Goal: Use online tool/utility: Utilize a website feature to perform a specific function

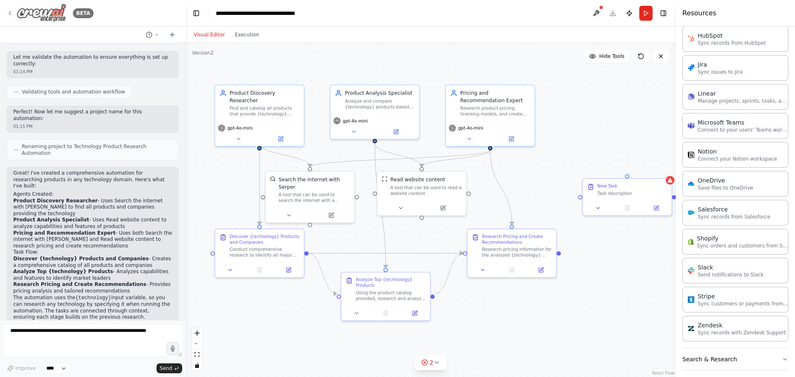
click at [12, 12] on icon at bounding box center [10, 13] width 7 height 7
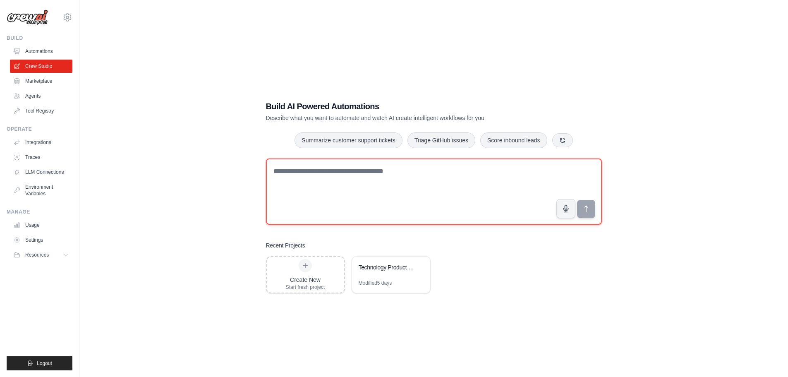
click at [375, 181] on textarea at bounding box center [434, 192] width 336 height 66
paste textarea "**********"
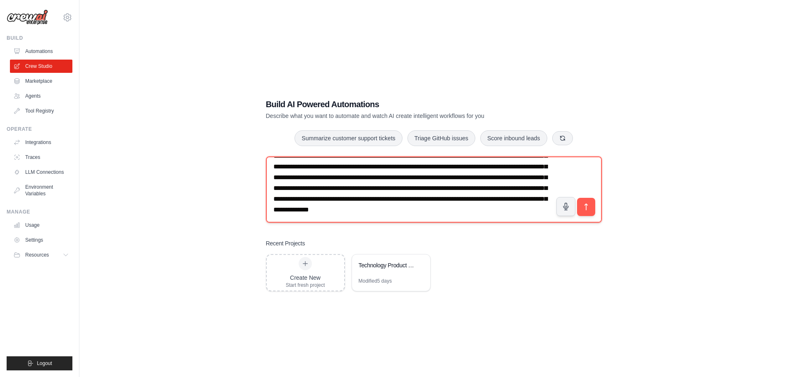
scroll to position [17, 0]
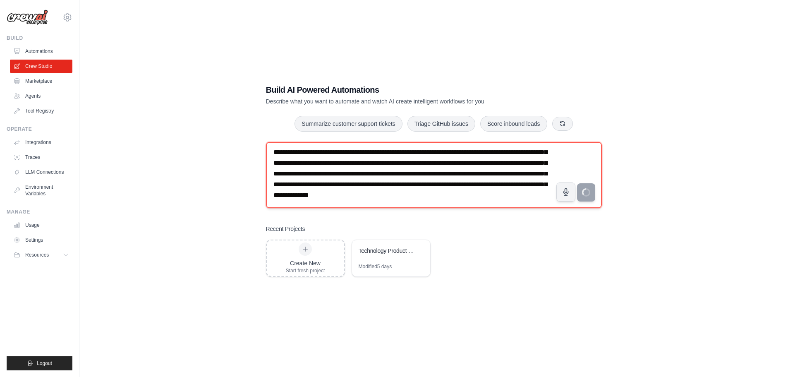
type textarea "**********"
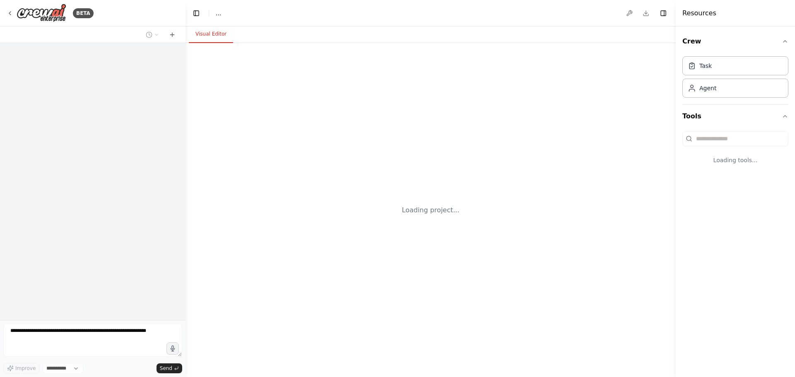
select select "****"
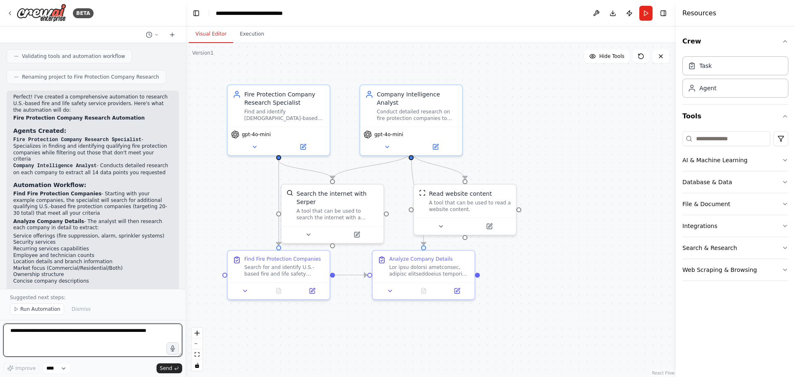
scroll to position [817, 0]
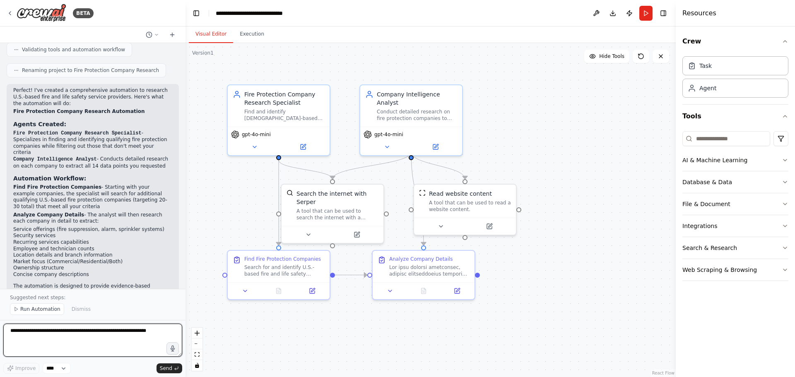
click at [132, 338] on textarea at bounding box center [92, 340] width 179 height 33
click at [136, 337] on textarea at bounding box center [92, 340] width 179 height 33
paste textarea "**********"
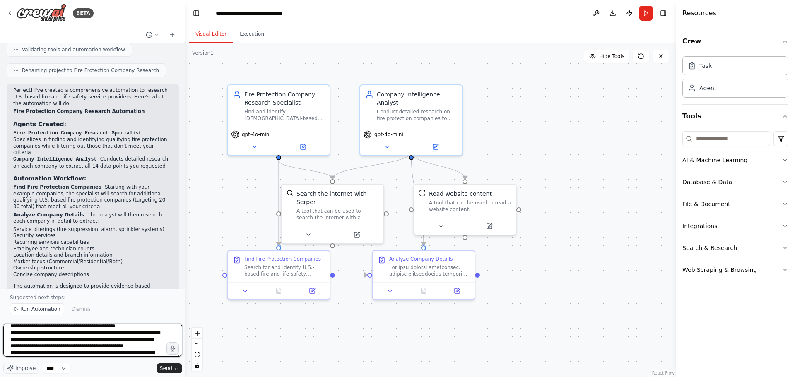
scroll to position [233, 0]
type textarea "**********"
click at [163, 368] on span "Send" at bounding box center [166, 368] width 12 height 7
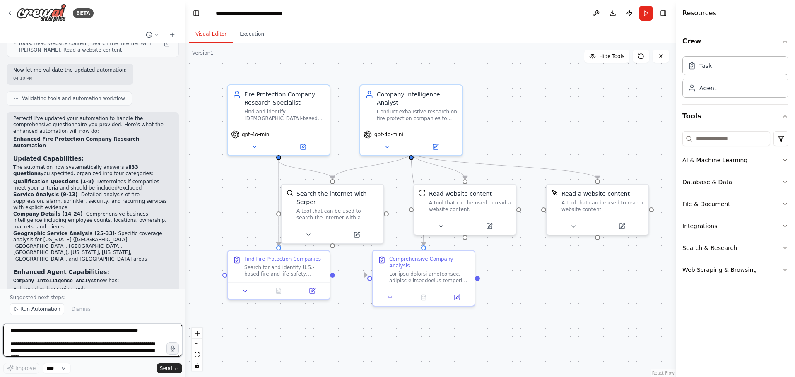
scroll to position [1778, 0]
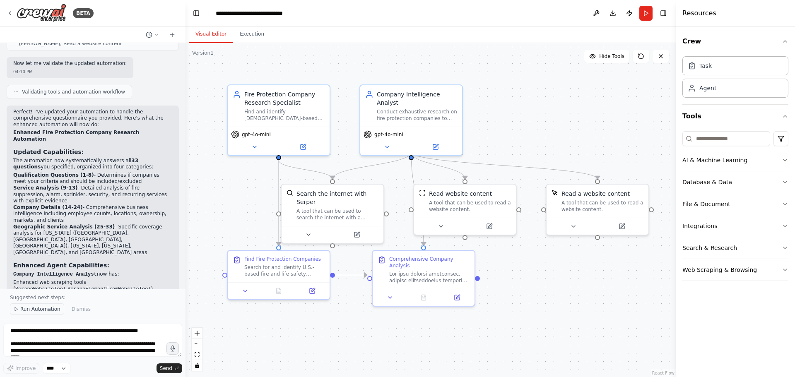
click at [41, 310] on span "Run Automation" at bounding box center [40, 309] width 40 height 7
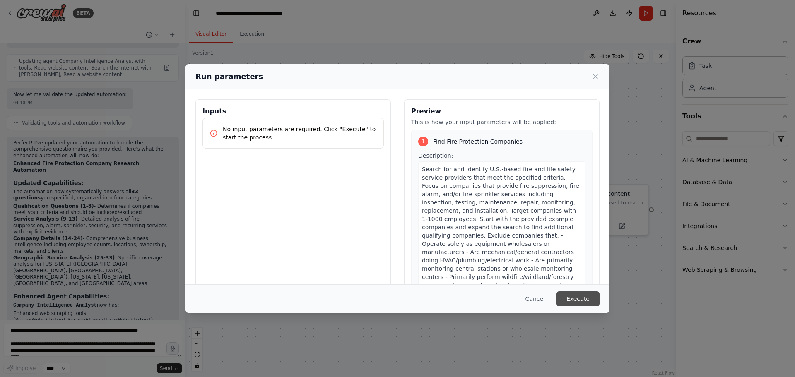
click at [571, 298] on button "Execute" at bounding box center [577, 298] width 43 height 15
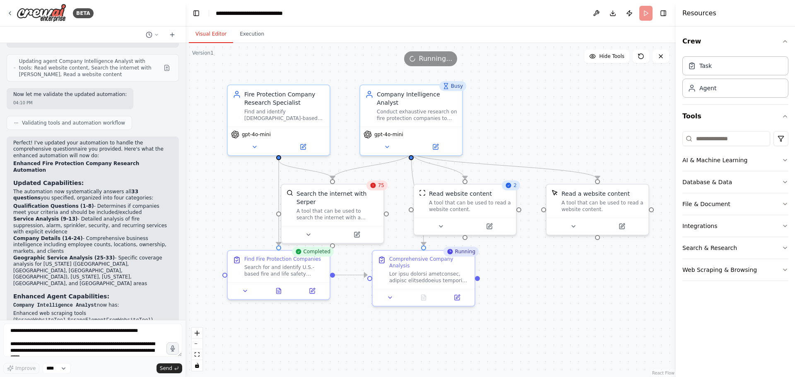
click at [375, 189] on div "75" at bounding box center [376, 185] width 21 height 10
click at [608, 296] on div ".deletable-edge-delete-btn { width: 20px; height: 20px; border: 0px solid #ffff…" at bounding box center [430, 210] width 490 height 334
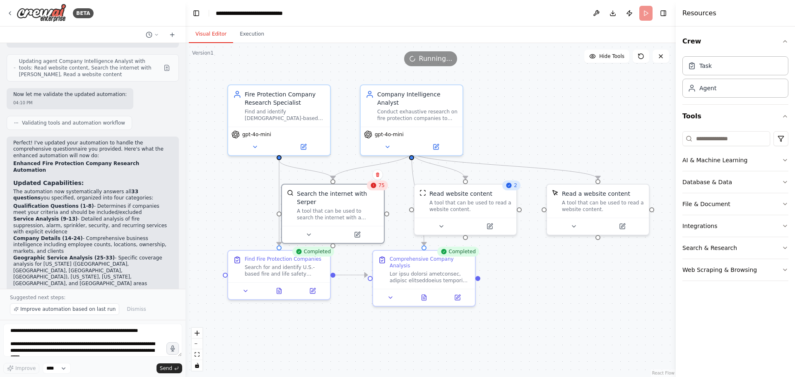
scroll to position [1778, 0]
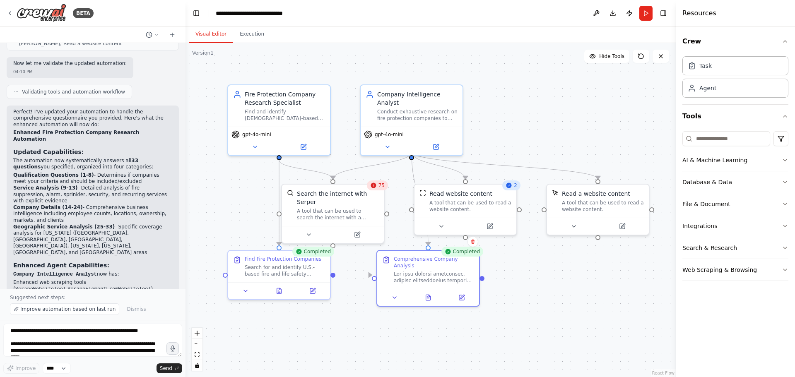
click at [468, 255] on div "Completed" at bounding box center [462, 252] width 42 height 10
click at [455, 253] on div "Completed" at bounding box center [462, 252] width 42 height 10
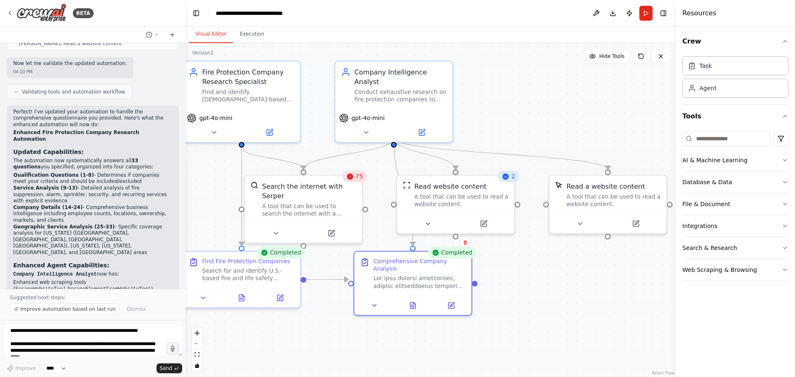
click at [505, 178] on icon at bounding box center [505, 176] width 6 height 6
click at [345, 178] on div "75" at bounding box center [354, 177] width 24 height 12
click at [353, 178] on icon at bounding box center [350, 176] width 6 height 6
click at [324, 200] on div "A tool that can be used to search the internet with a search_query. Supports di…" at bounding box center [309, 207] width 94 height 15
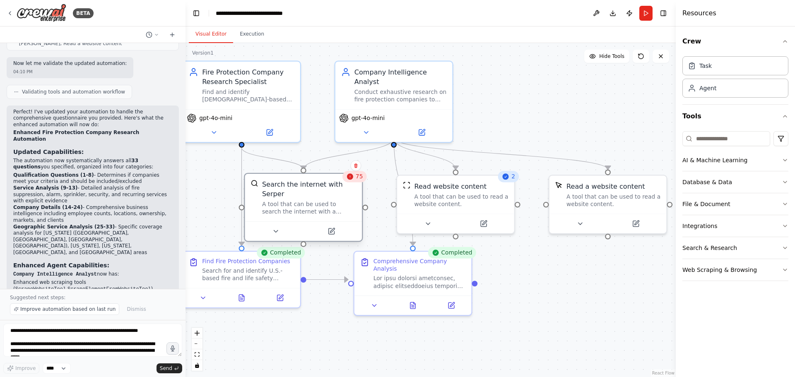
click at [324, 200] on div "A tool that can be used to search the internet with a search_query. Supports di…" at bounding box center [309, 207] width 94 height 15
click at [724, 69] on div "Task" at bounding box center [735, 65] width 106 height 19
click at [721, 94] on div "Agent" at bounding box center [735, 87] width 106 height 19
click at [252, 29] on button "Execution" at bounding box center [252, 34] width 38 height 17
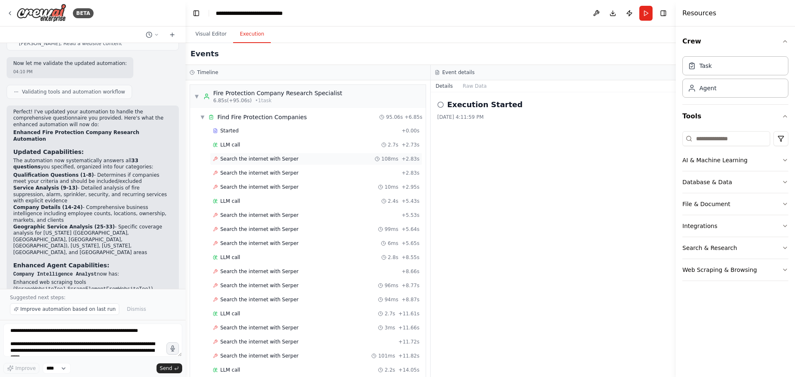
click at [302, 156] on div "Search the internet with [PERSON_NAME] 108ms + 2.83s" at bounding box center [316, 159] width 207 height 7
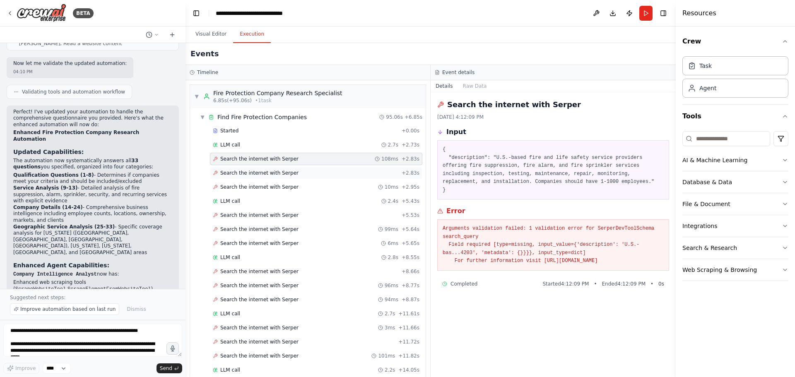
click at [293, 172] on div "Search the internet with [PERSON_NAME] + 2.83s" at bounding box center [316, 173] width 207 height 7
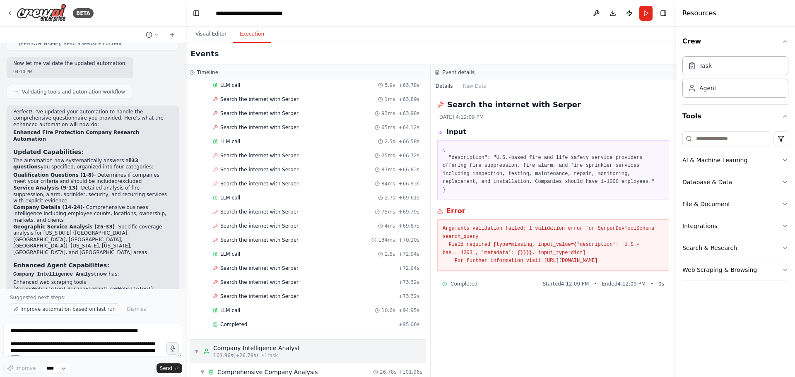
scroll to position [1376, 0]
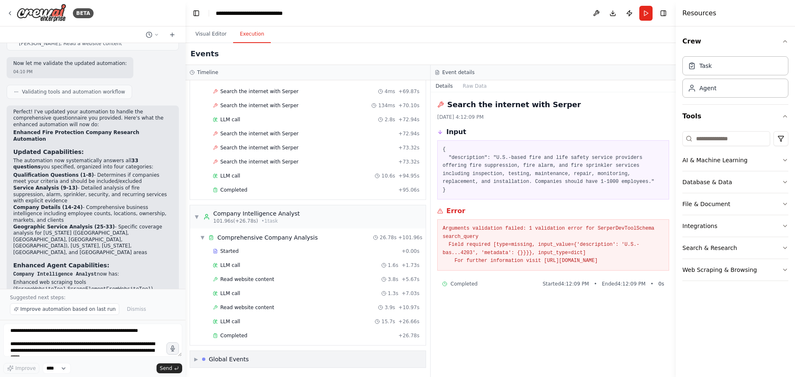
click at [314, 360] on div "▶ Global Events" at bounding box center [307, 359] width 235 height 17
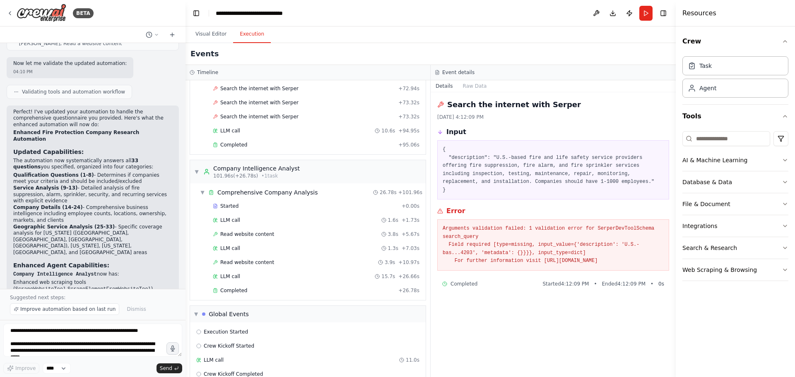
scroll to position [1366, 0]
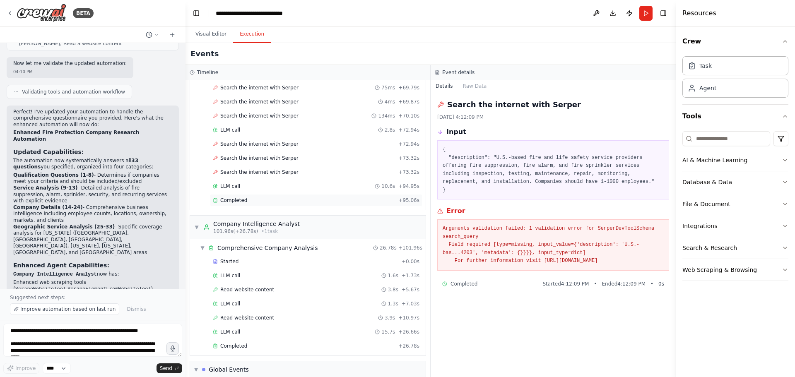
click at [233, 199] on span "Completed" at bounding box center [233, 200] width 27 height 7
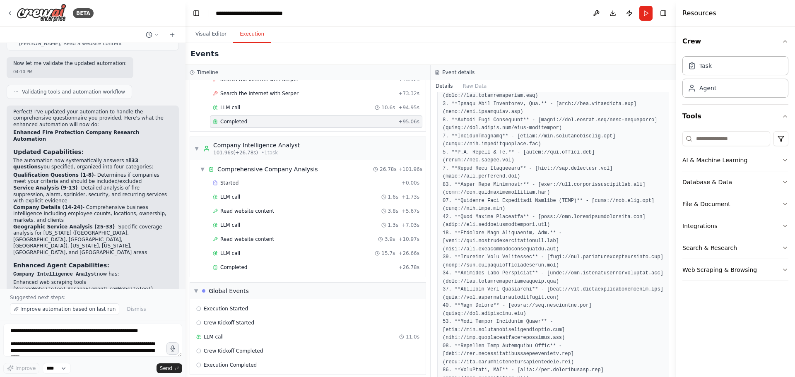
scroll to position [1451, 0]
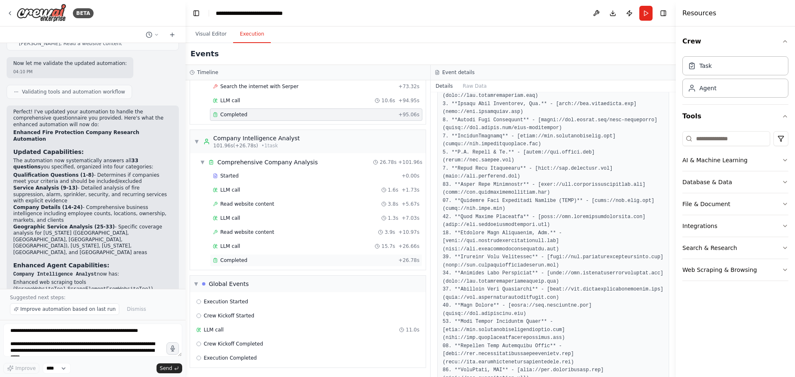
click at [268, 262] on div "Completed" at bounding box center [304, 260] width 182 height 7
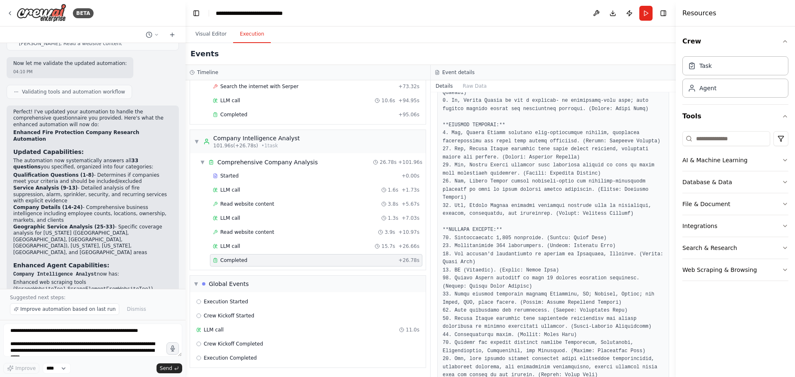
scroll to position [417, 0]
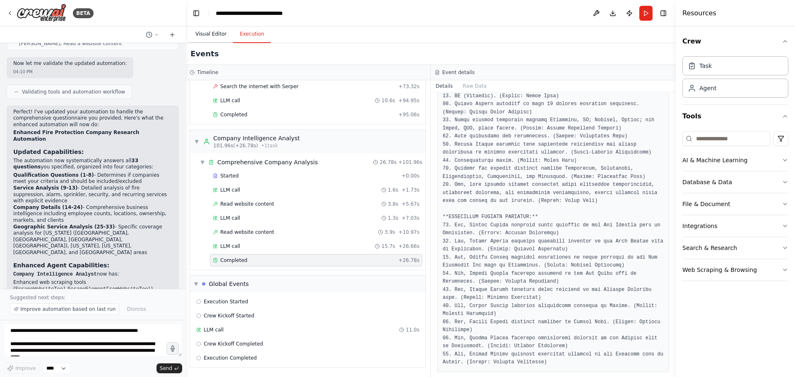
click at [208, 35] on button "Visual Editor" at bounding box center [211, 34] width 44 height 17
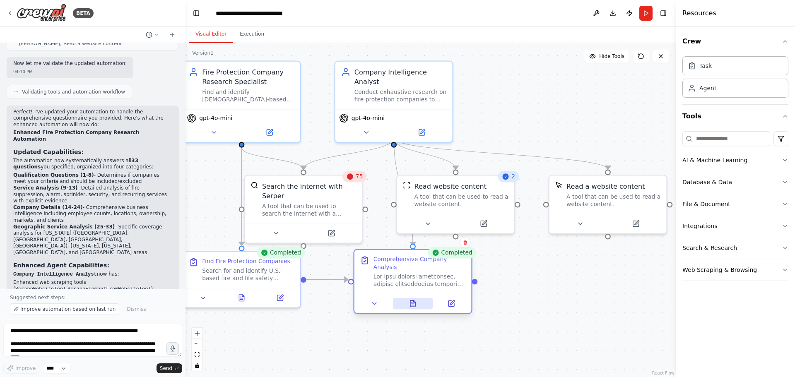
click at [402, 298] on button at bounding box center [412, 304] width 40 height 12
click at [412, 300] on icon at bounding box center [412, 303] width 5 height 6
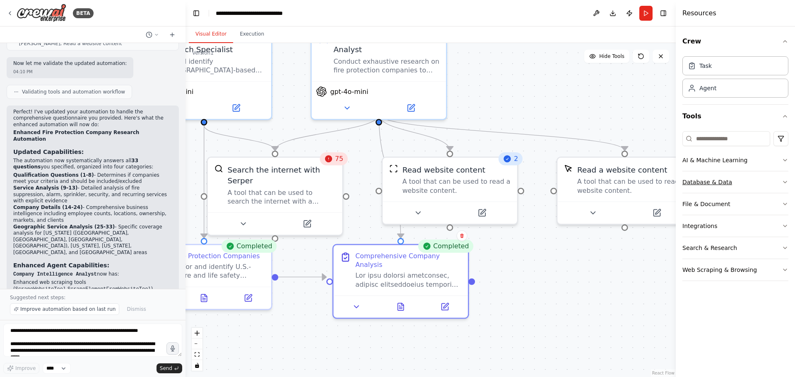
click at [740, 179] on button "Database & Data" at bounding box center [735, 182] width 106 height 22
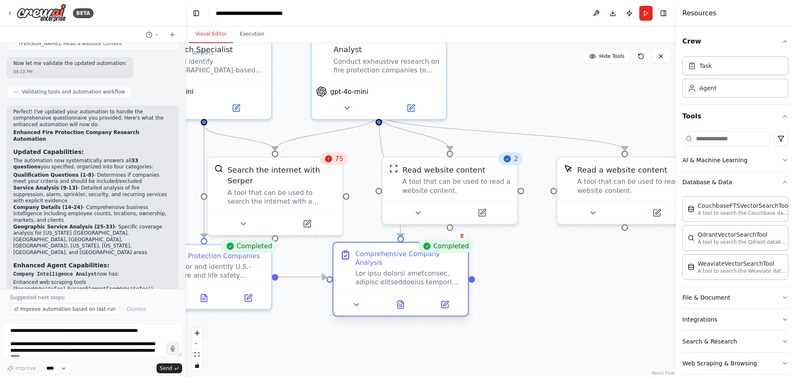
click at [402, 303] on div at bounding box center [400, 304] width 135 height 22
click at [403, 300] on icon at bounding box center [400, 304] width 9 height 9
click at [403, 301] on icon at bounding box center [401, 304] width 6 height 7
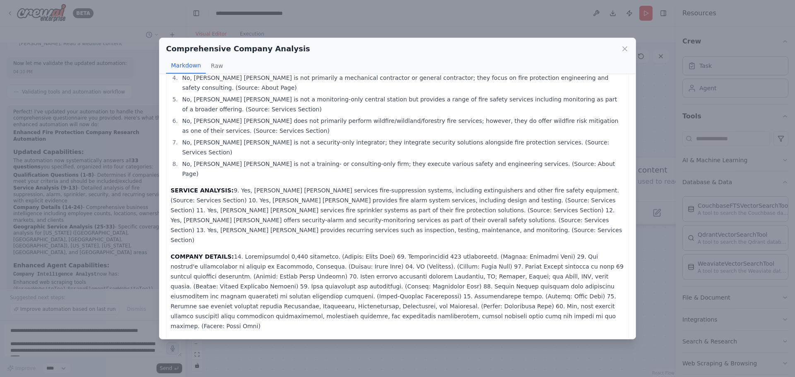
scroll to position [0, 0]
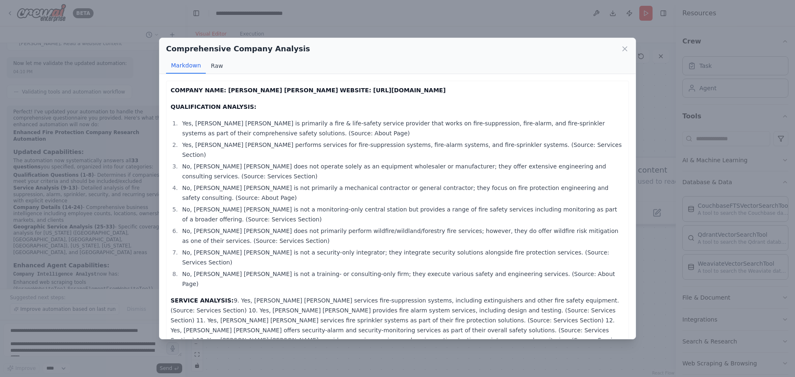
click at [216, 66] on button "Raw" at bounding box center [217, 66] width 22 height 16
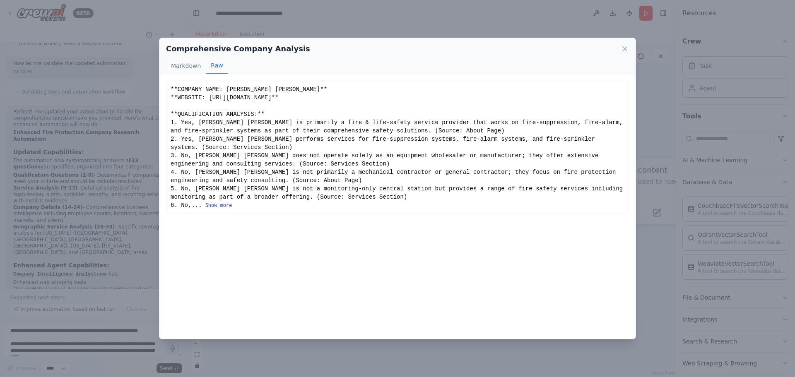
click at [224, 207] on button "Show more" at bounding box center [218, 205] width 27 height 7
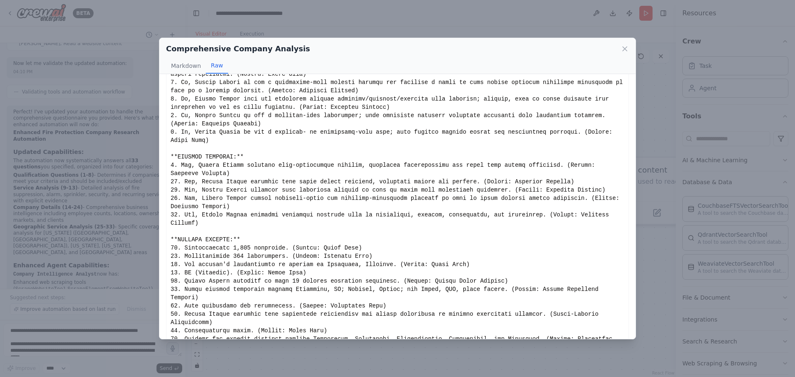
scroll to position [188, 0]
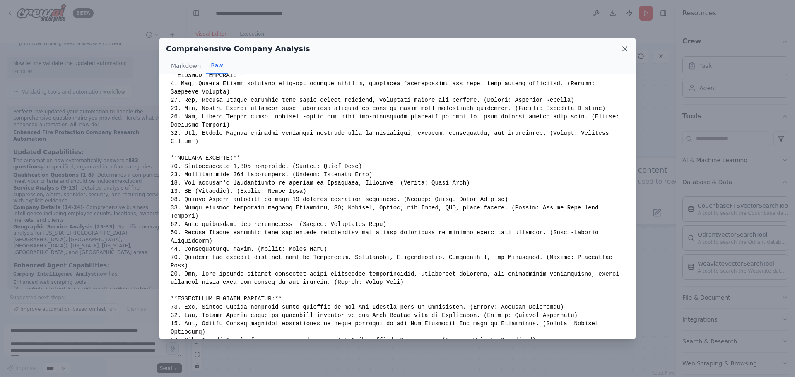
click at [628, 49] on icon at bounding box center [624, 49] width 8 height 8
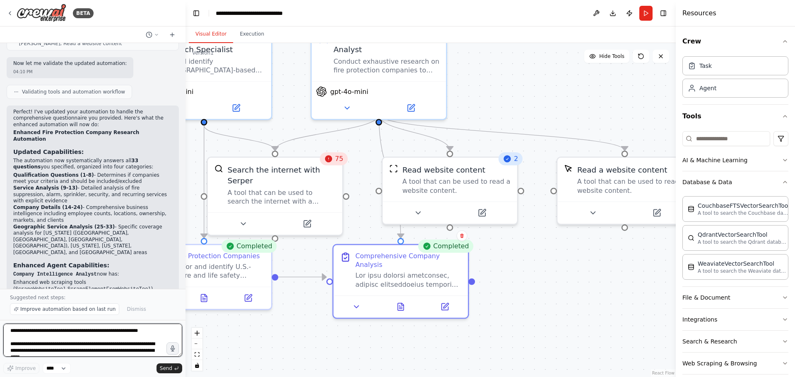
click at [76, 341] on textarea at bounding box center [92, 340] width 179 height 33
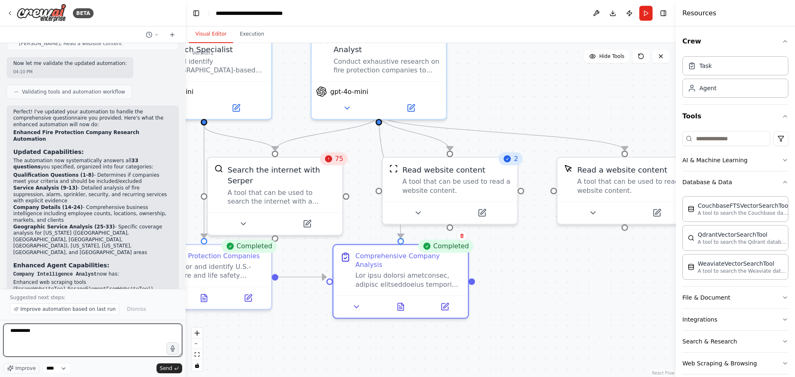
type textarea "**********"
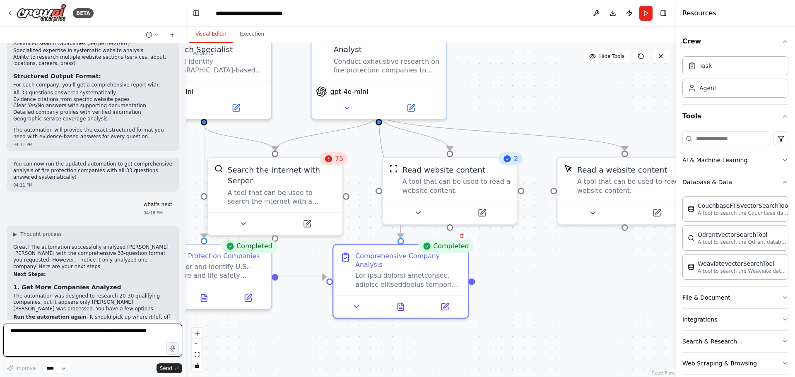
scroll to position [2071, 0]
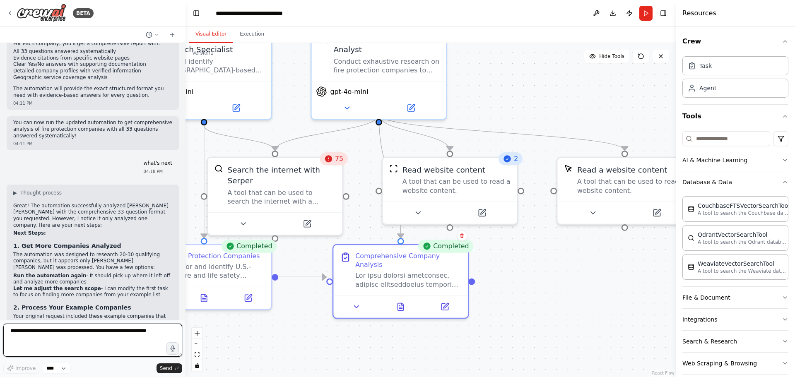
click at [127, 337] on textarea at bounding box center [92, 340] width 179 height 33
type textarea "**********"
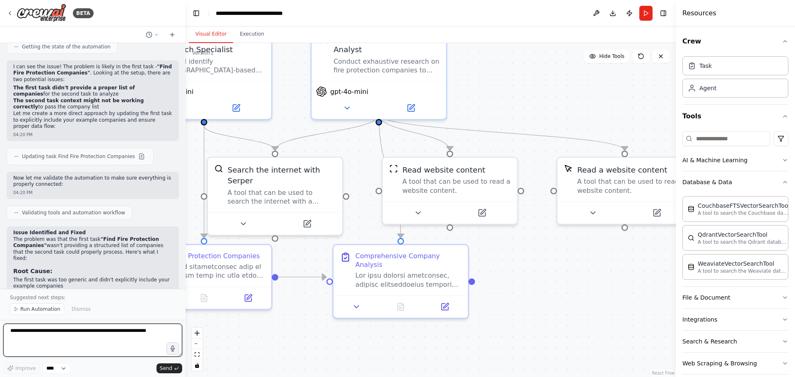
scroll to position [2609, 0]
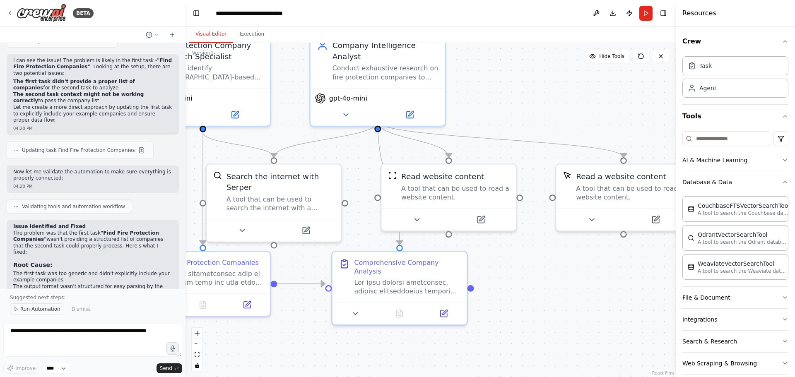
click at [46, 311] on span "Run Automation" at bounding box center [40, 309] width 40 height 7
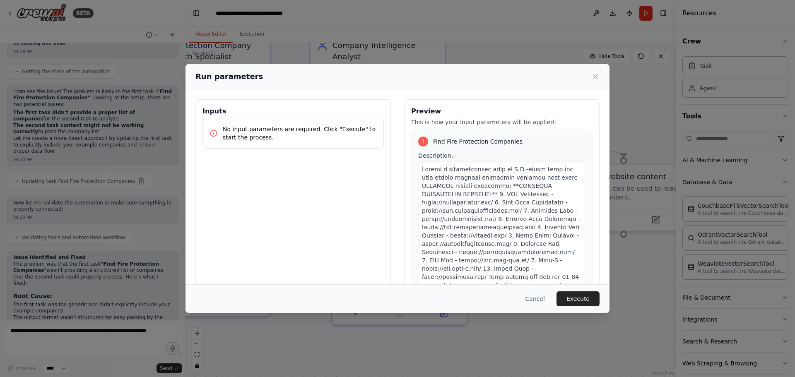
click at [589, 298] on button "Execute" at bounding box center [577, 298] width 43 height 15
